Goal: Information Seeking & Learning: Learn about a topic

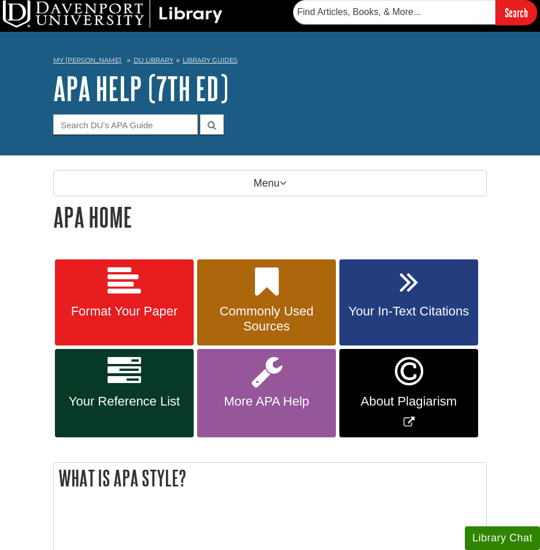
scroll to position [5, 0]
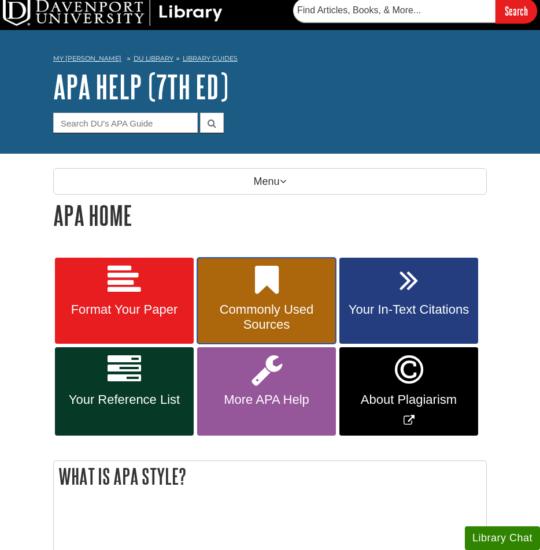
click at [287, 286] on link "Commonly Used Sources" at bounding box center [266, 301] width 139 height 87
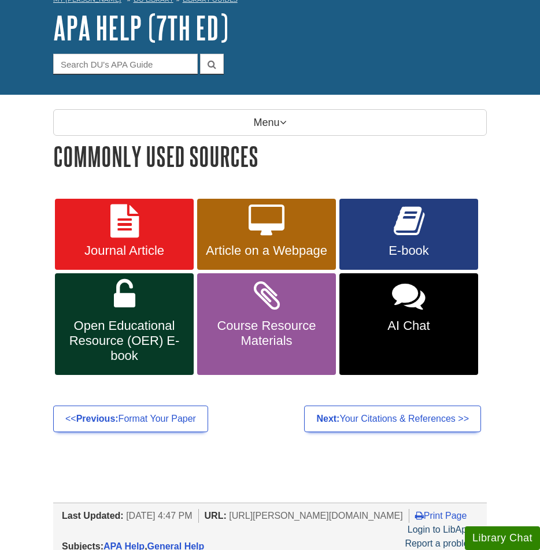
scroll to position [68, 0]
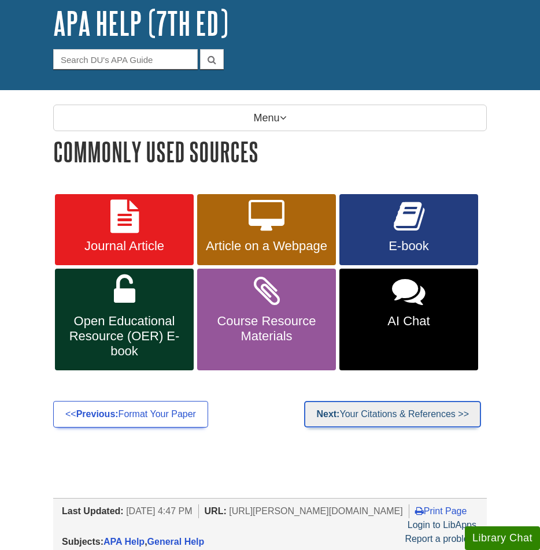
click at [387, 423] on link "Next: Your Citations & References >>" at bounding box center [392, 414] width 177 height 27
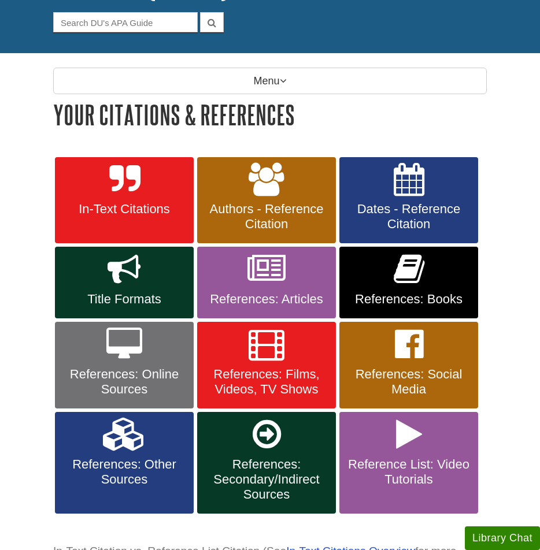
scroll to position [107, 0]
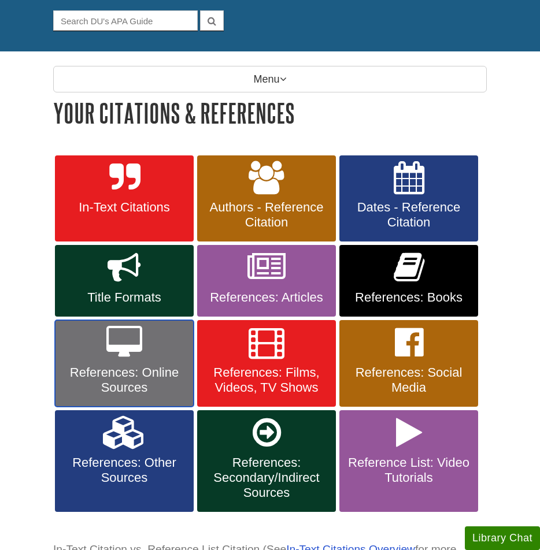
click at [135, 357] on icon at bounding box center [124, 343] width 36 height 34
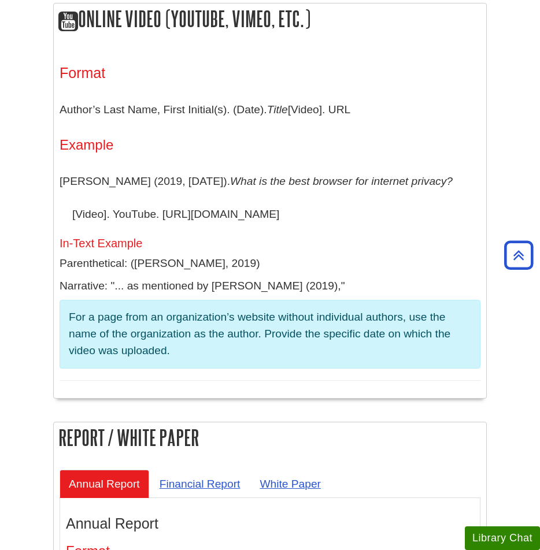
scroll to position [3428, 0]
